Goal: Task Accomplishment & Management: Manage account settings

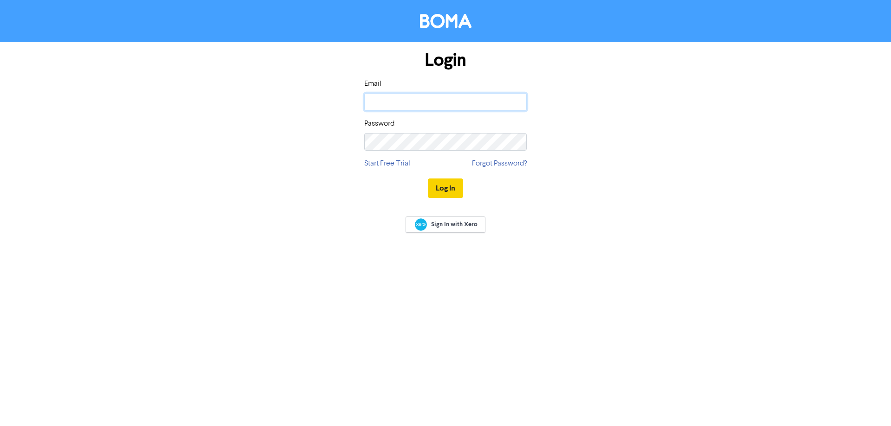
type input "[EMAIL_ADDRESS][DOMAIN_NAME]"
click at [443, 186] on button "Log In" at bounding box center [445, 188] width 35 height 19
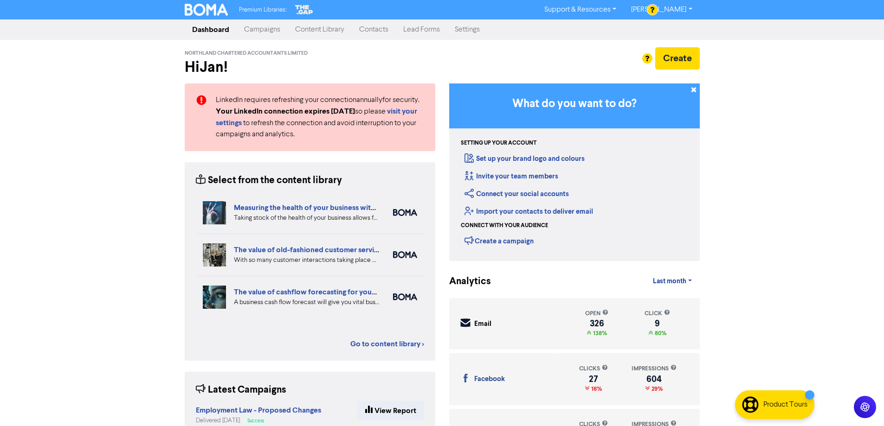
click at [373, 28] on link "Contacts" at bounding box center [374, 29] width 44 height 19
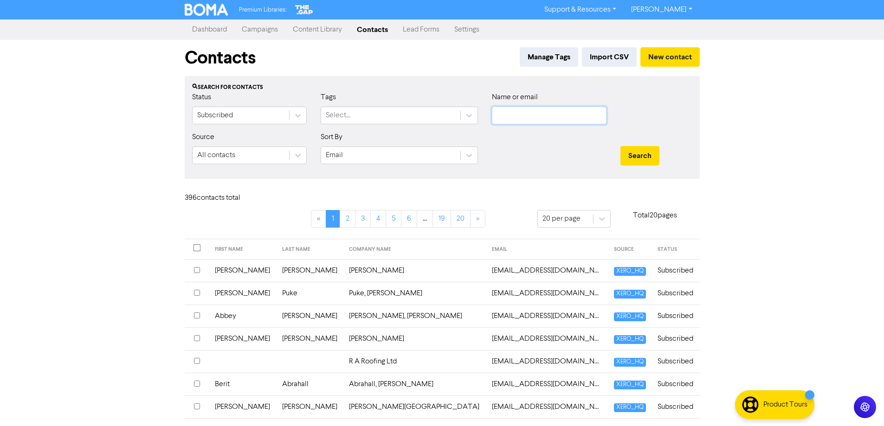
click at [513, 118] on input "text" at bounding box center [549, 116] width 115 height 18
type input "[PERSON_NAME]"
click at [620, 146] on button "Search" at bounding box center [639, 155] width 39 height 19
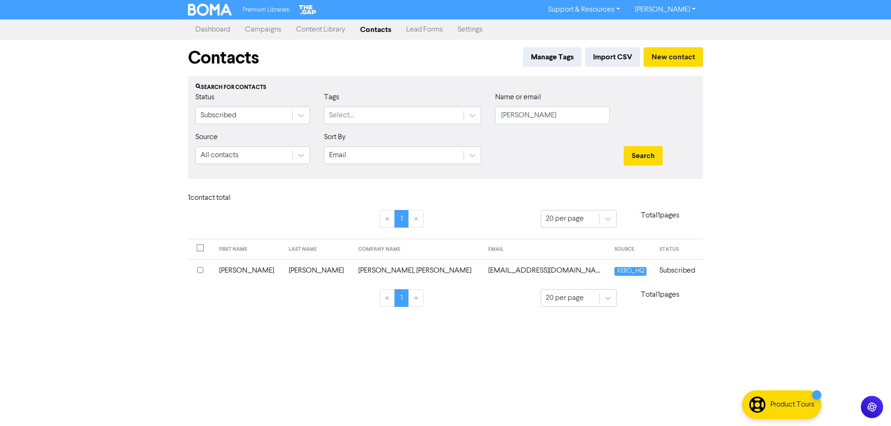
click at [199, 271] on input "checkbox" at bounding box center [200, 270] width 6 height 6
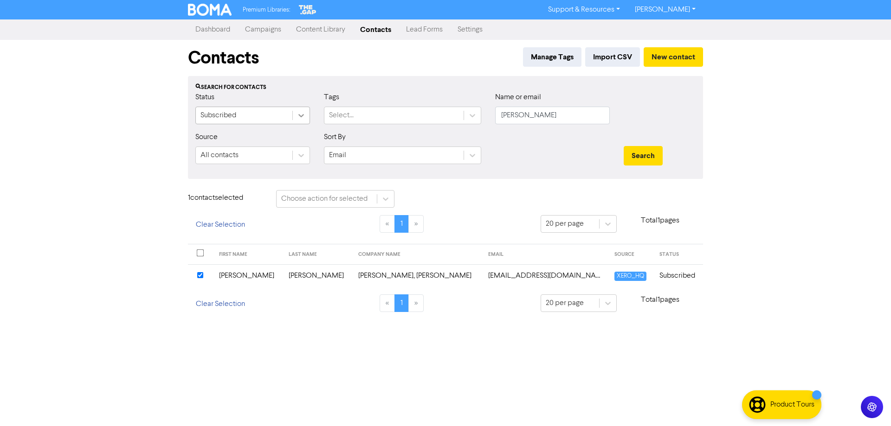
click at [301, 117] on icon at bounding box center [301, 115] width 6 height 3
click at [200, 277] on input "checkbox" at bounding box center [200, 275] width 6 height 6
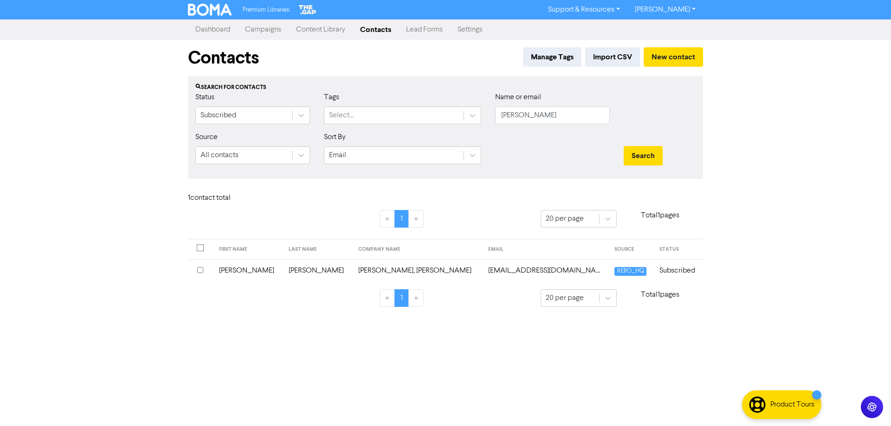
click at [200, 271] on input "checkbox" at bounding box center [200, 270] width 6 height 6
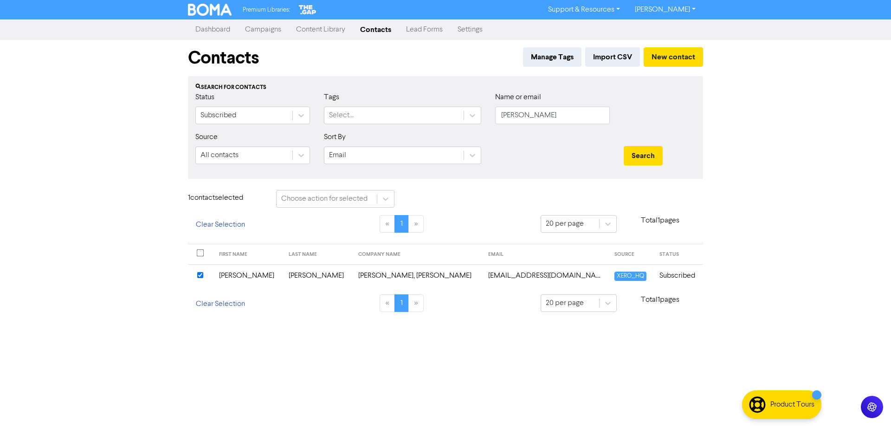
click at [675, 277] on td "Subscribed" at bounding box center [678, 276] width 49 height 23
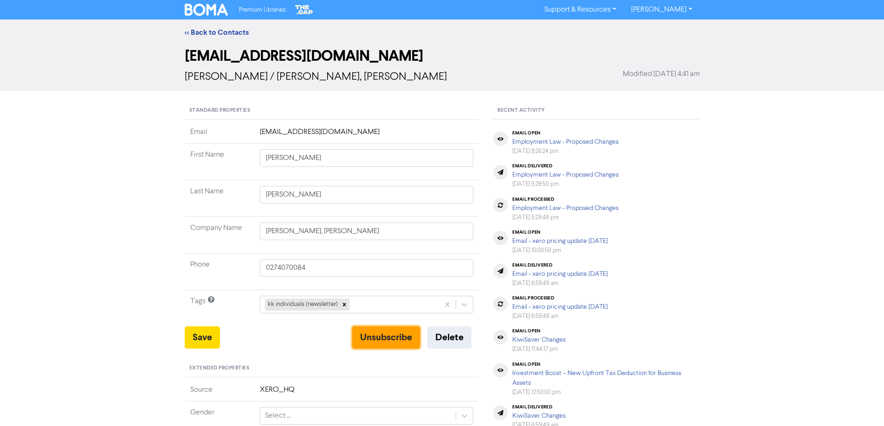
click at [372, 335] on button "Unsubscribe" at bounding box center [386, 338] width 68 height 22
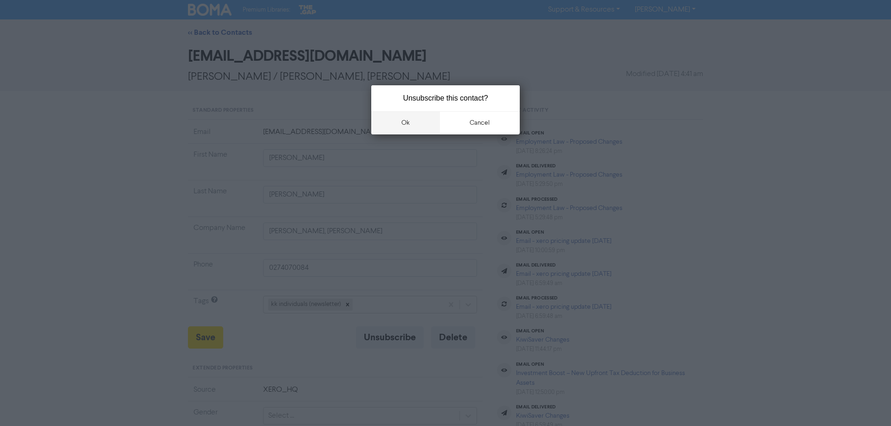
click at [403, 124] on button "ok" at bounding box center [405, 122] width 69 height 23
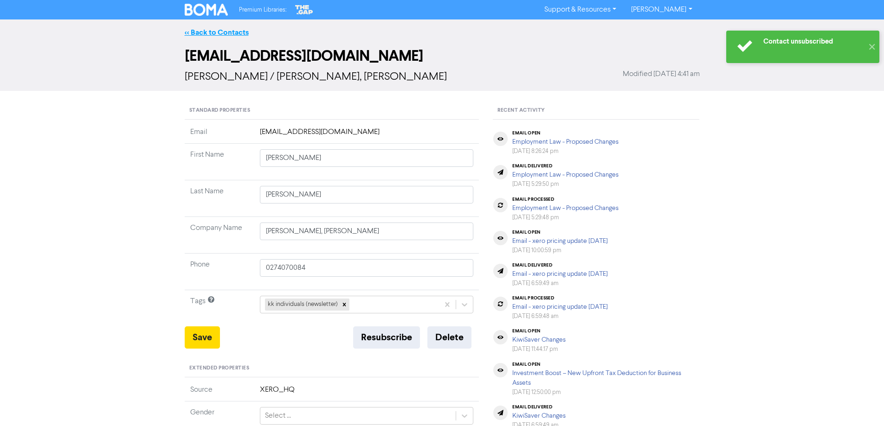
click at [226, 33] on link "<< Back to Contacts" at bounding box center [217, 32] width 64 height 9
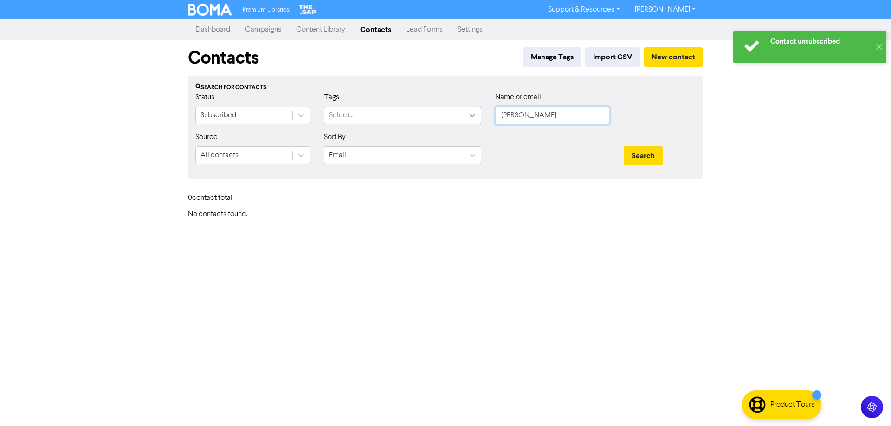
drag, startPoint x: 532, startPoint y: 113, endPoint x: 474, endPoint y: 116, distance: 58.1
click at [474, 116] on div "Status Subscribed Tags Select... Name or email [PERSON_NAME]" at bounding box center [445, 112] width 514 height 40
click at [624, 146] on button "Search" at bounding box center [643, 155] width 39 height 19
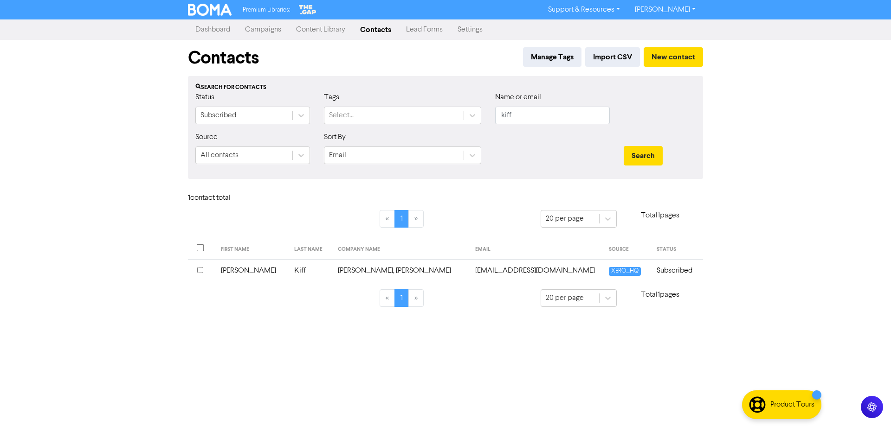
click at [200, 270] on input "checkbox" at bounding box center [200, 270] width 6 height 6
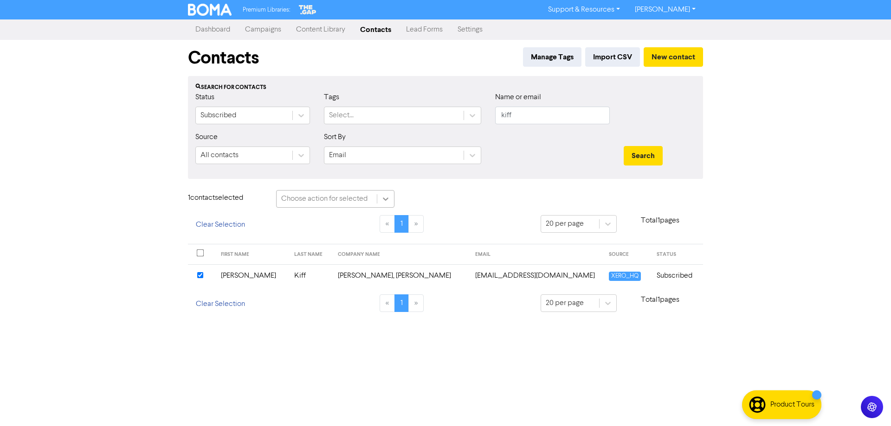
click at [384, 200] on icon at bounding box center [386, 199] width 6 height 3
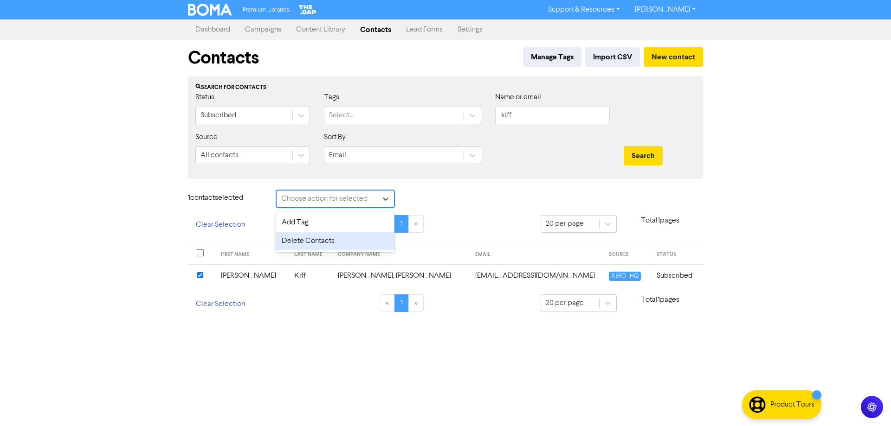
click at [320, 243] on div "Delete Contacts" at bounding box center [335, 241] width 118 height 19
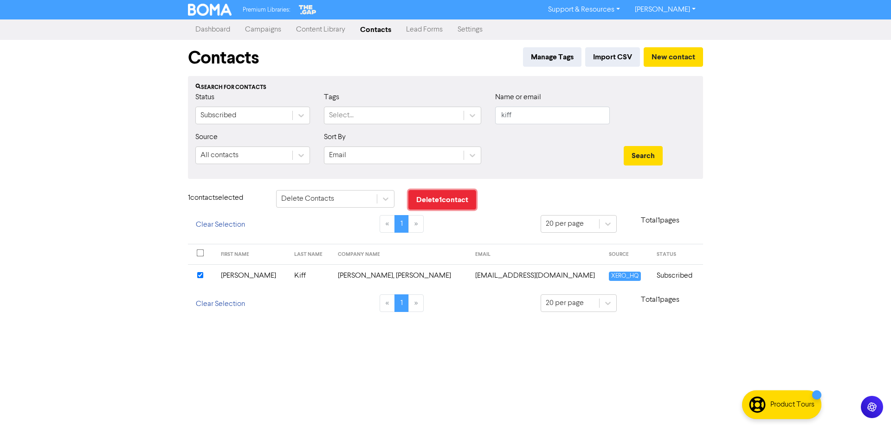
click at [439, 200] on button "Delete 1 contact" at bounding box center [442, 199] width 68 height 19
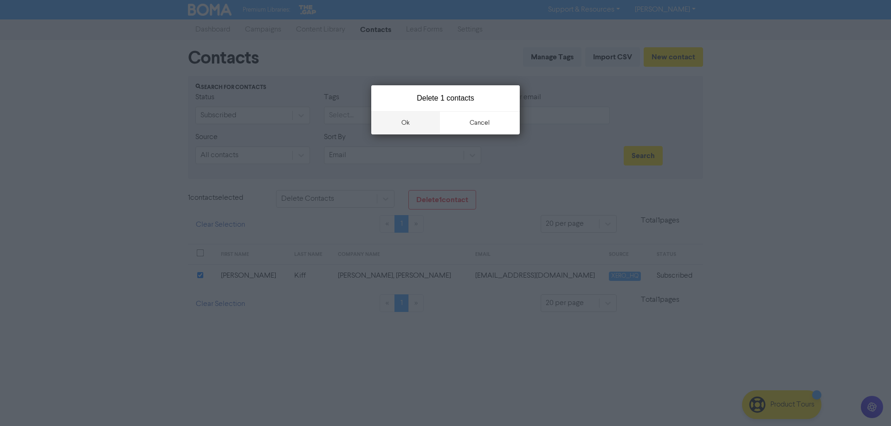
click at [408, 123] on button "ok" at bounding box center [405, 122] width 69 height 23
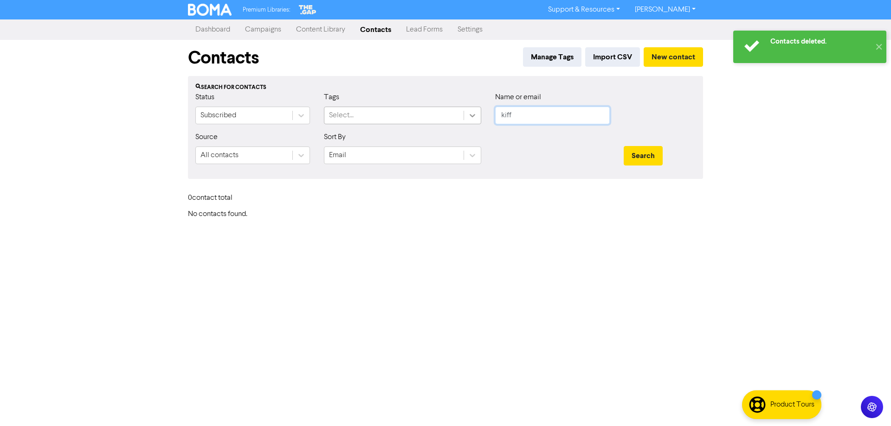
drag, startPoint x: 529, startPoint y: 112, endPoint x: 471, endPoint y: 116, distance: 58.6
click at [471, 116] on div "Status Subscribed Tags Select... Name or email kiff" at bounding box center [445, 112] width 514 height 40
click at [624, 146] on button "Search" at bounding box center [643, 155] width 39 height 19
click at [655, 156] on button "Search" at bounding box center [643, 155] width 39 height 19
drag, startPoint x: 543, startPoint y: 117, endPoint x: 453, endPoint y: 120, distance: 90.1
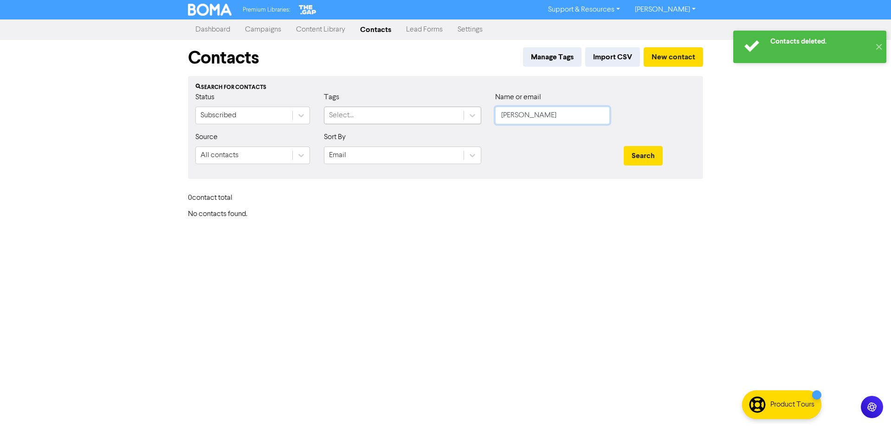
click at [453, 120] on div "Status Subscribed Tags Select... Name or email [PERSON_NAME]" at bounding box center [445, 112] width 514 height 40
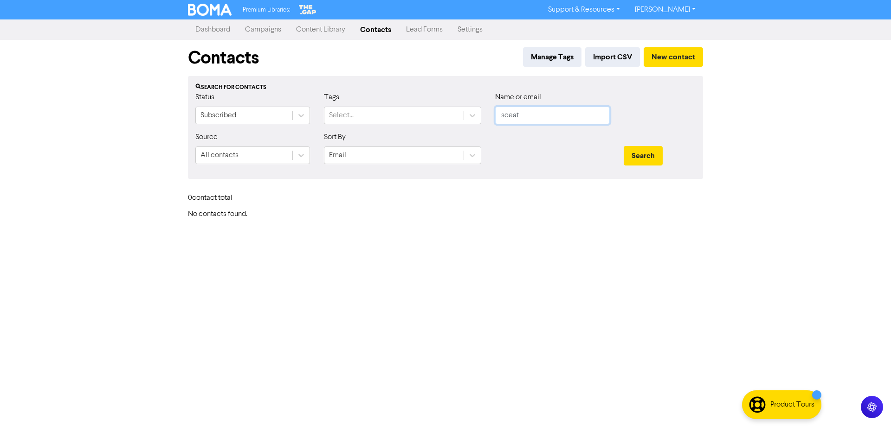
type input "sceat"
click at [624, 146] on button "Search" at bounding box center [643, 155] width 39 height 19
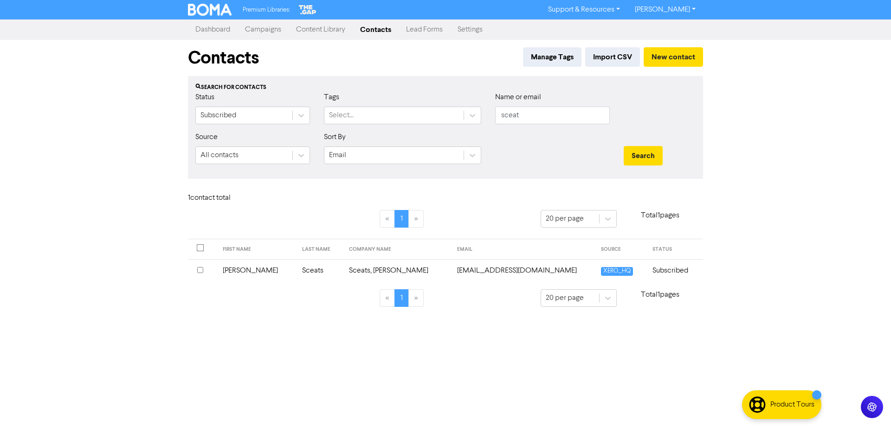
click at [200, 270] on input "checkbox" at bounding box center [200, 270] width 6 height 6
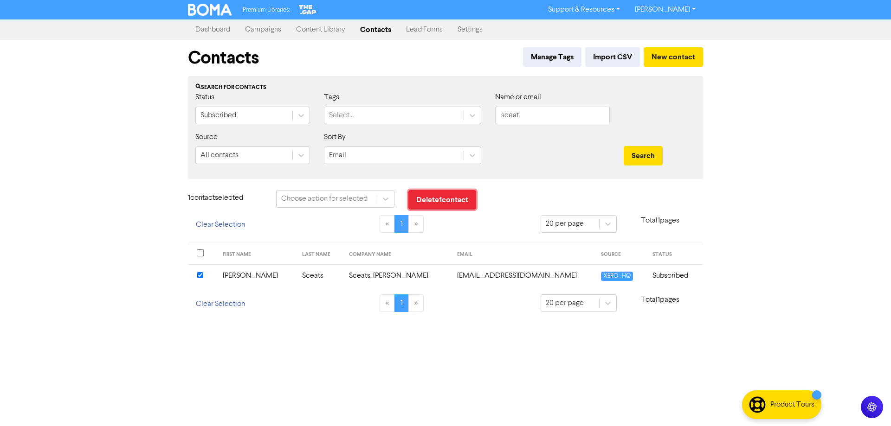
click at [435, 202] on button "Delete 1 contact" at bounding box center [442, 199] width 68 height 19
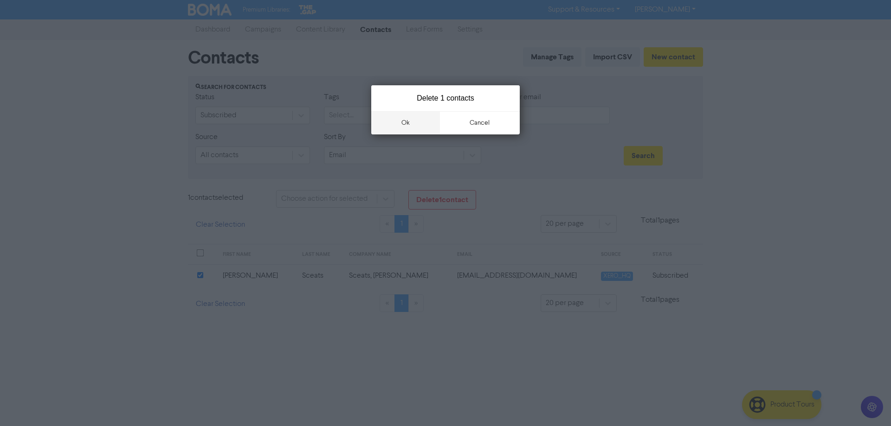
click at [402, 123] on button "ok" at bounding box center [405, 122] width 69 height 23
